Goal: Information Seeking & Learning: Learn about a topic

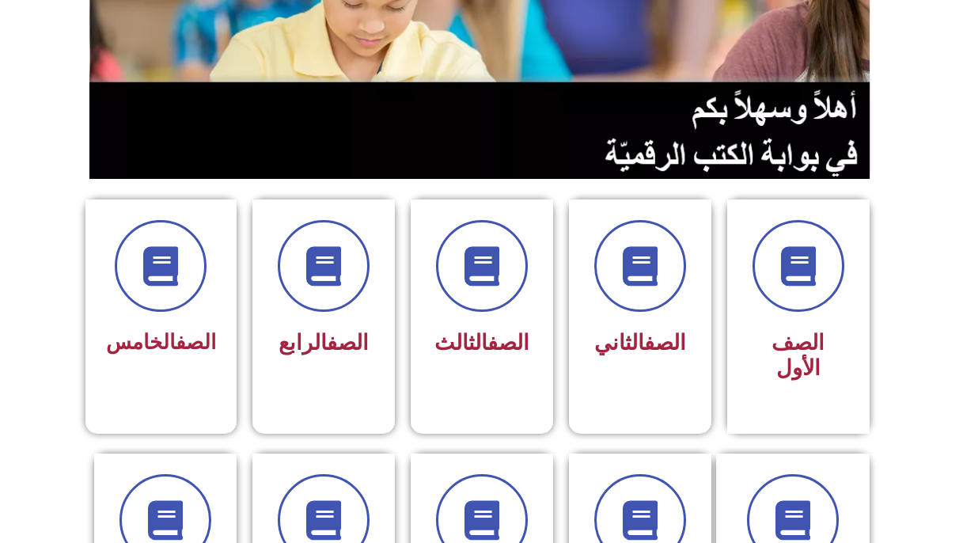
scroll to position [326, 0]
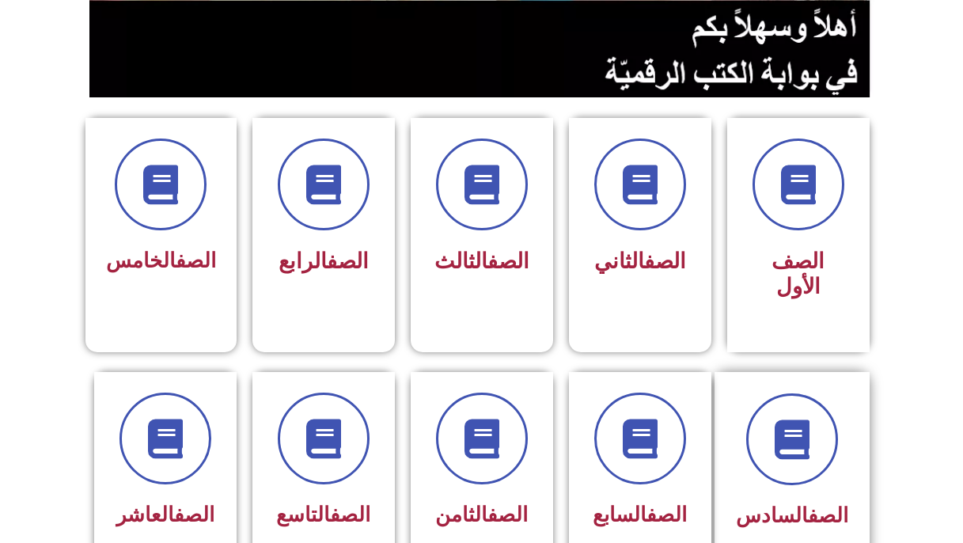
click at [794, 372] on div "الصف السادس" at bounding box center [791, 476] width 155 height 209
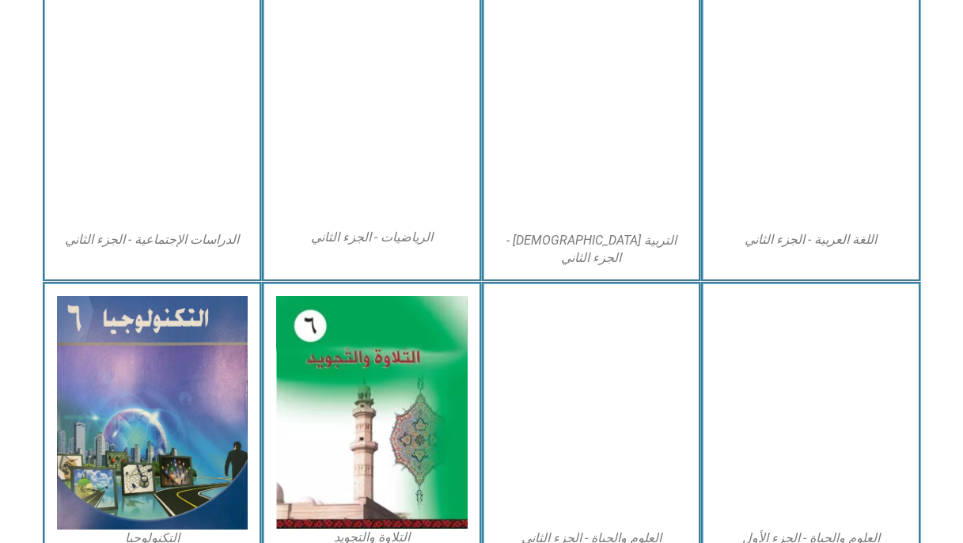
scroll to position [814, 0]
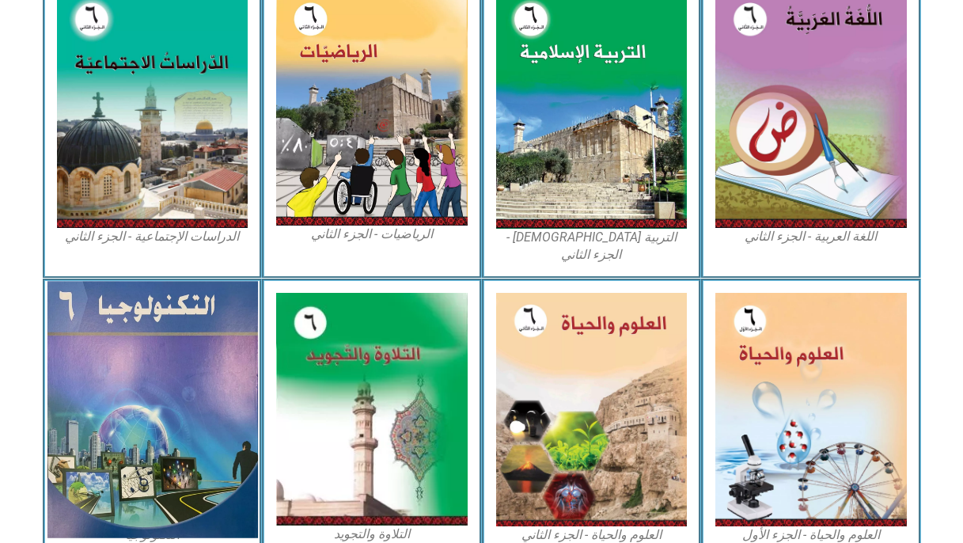
click at [225, 404] on img at bounding box center [152, 409] width 210 height 256
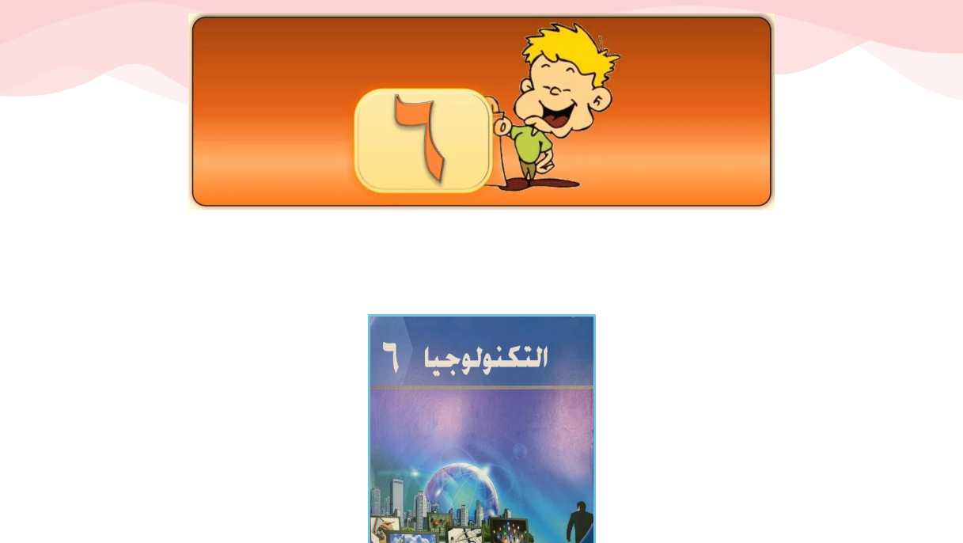
scroll to position [163, 0]
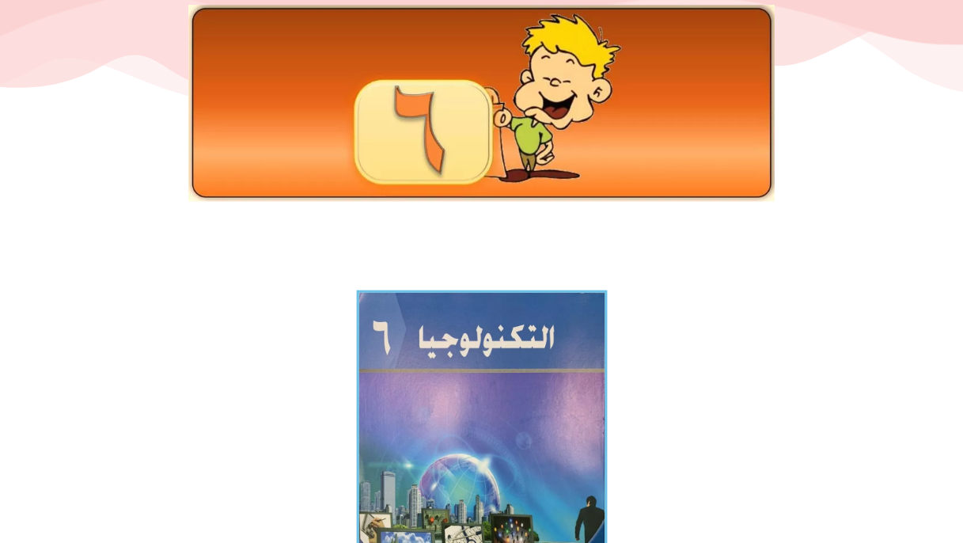
click at [413, 340] on img at bounding box center [481, 459] width 251 height 338
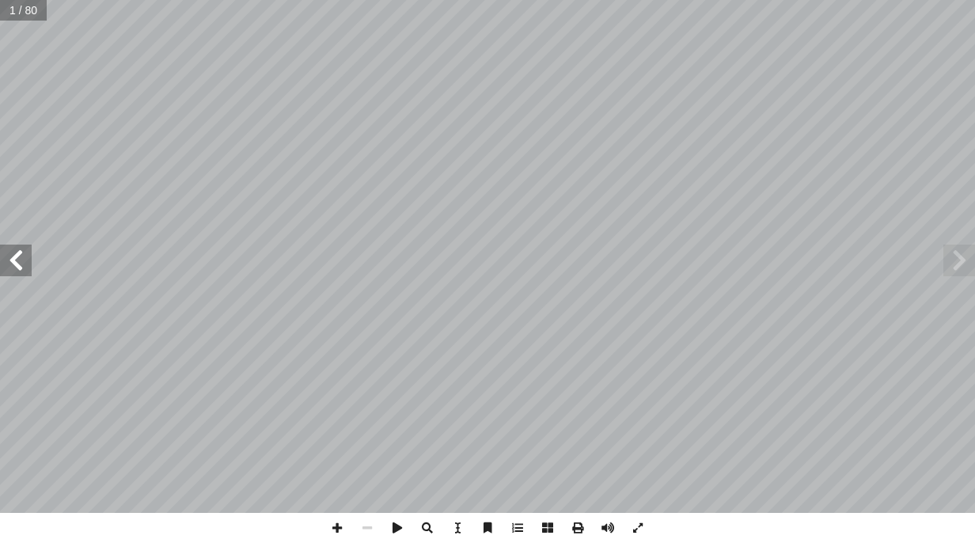
click at [15, 263] on span at bounding box center [16, 260] width 32 height 32
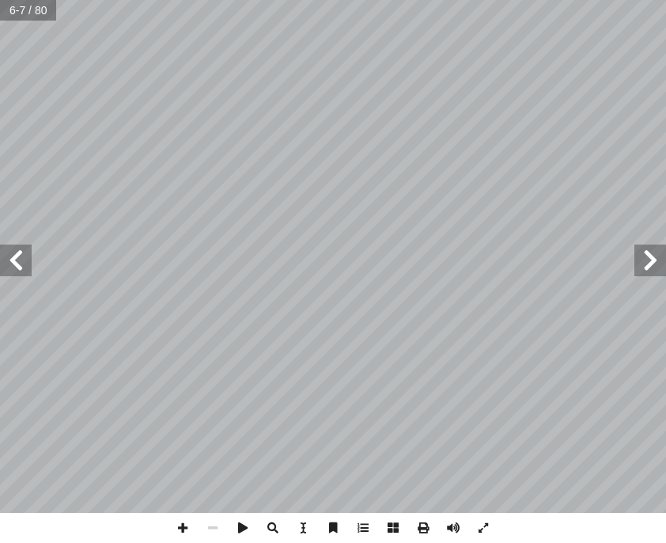
click at [24, 260] on span at bounding box center [16, 260] width 32 height 32
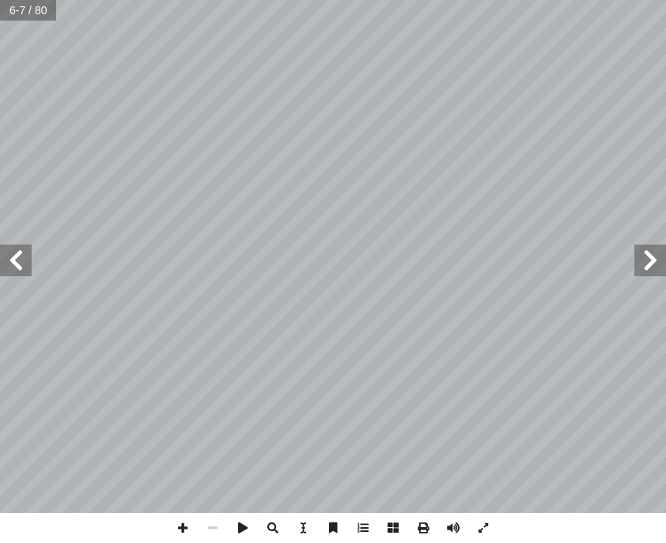
click at [24, 260] on span at bounding box center [16, 260] width 32 height 32
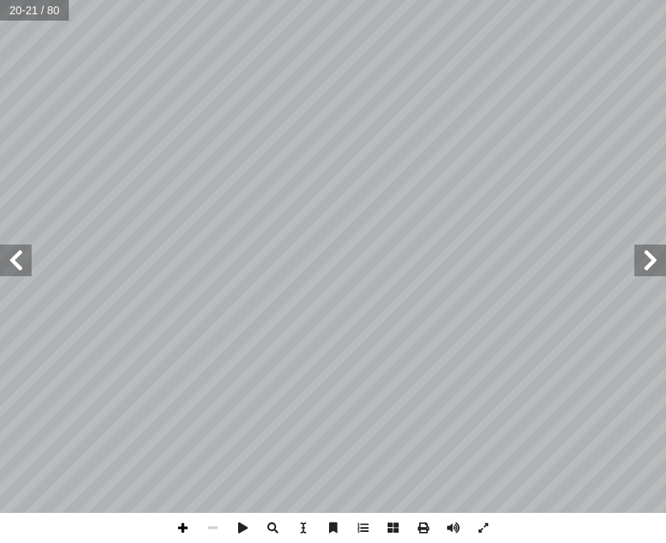
click at [179, 519] on span at bounding box center [183, 528] width 30 height 30
click at [182, 528] on span at bounding box center [183, 528] width 30 height 30
click at [205, 518] on span at bounding box center [213, 528] width 30 height 30
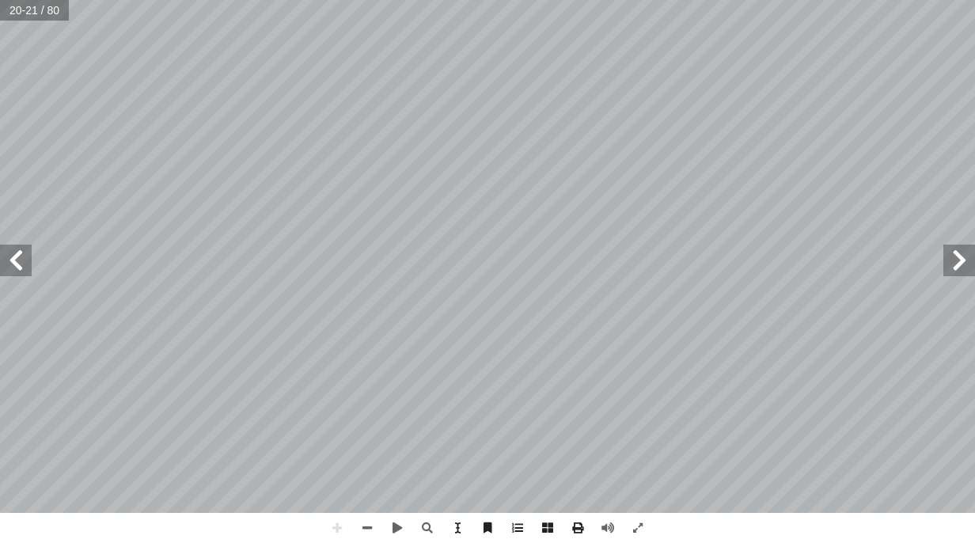
click at [961, 255] on span at bounding box center [959, 260] width 32 height 32
click at [11, 273] on span at bounding box center [16, 260] width 32 height 32
click at [28, 267] on span at bounding box center [16, 260] width 32 height 32
